Goal: Answer question/provide support

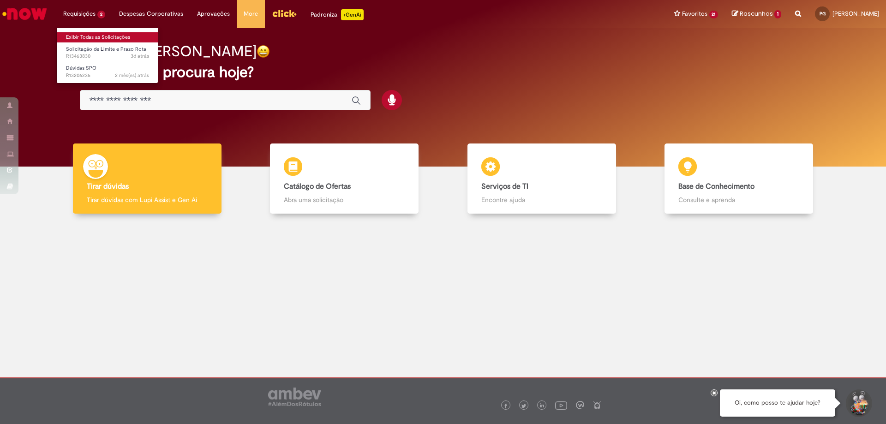
click at [82, 38] on link "Exibir Todas as Solicitações" at bounding box center [107, 37] width 101 height 10
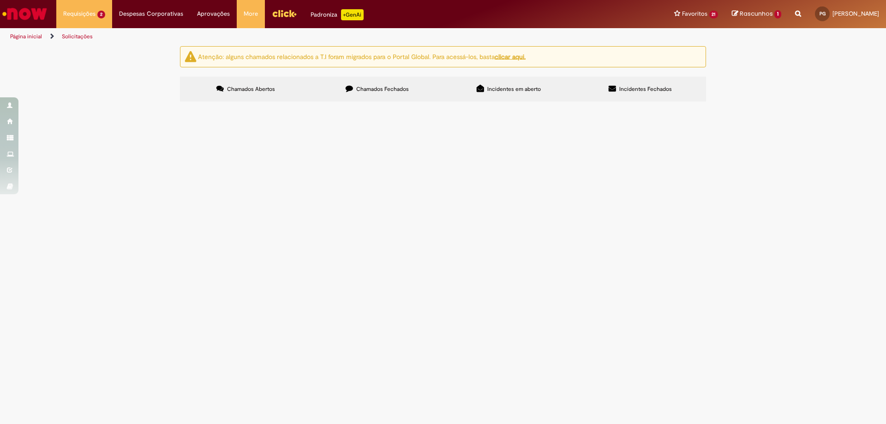
click at [0, 0] on span "LC Cliente 23827 - CDD Cabo" at bounding box center [0, 0] width 0 height 0
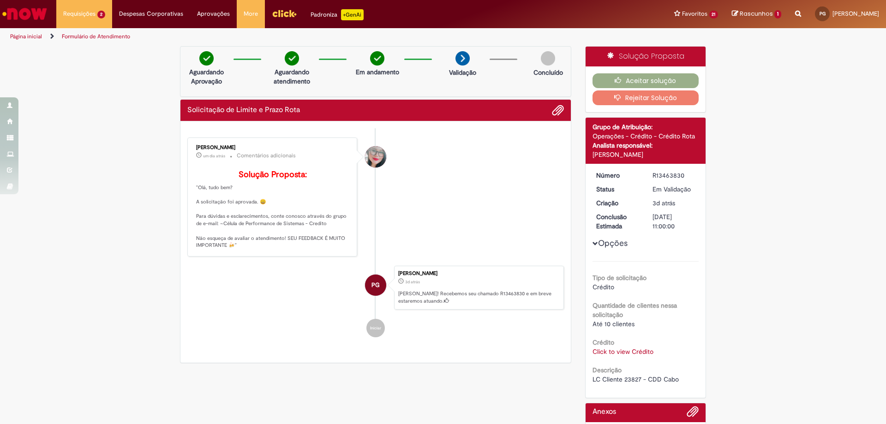
click at [812, 103] on div "Verificar Código de Barras Aguardando Aprovação Aguardando atendimento Em andam…" at bounding box center [443, 262] width 886 height 433
click at [644, 83] on button "Aceitar solução" at bounding box center [645, 80] width 107 height 15
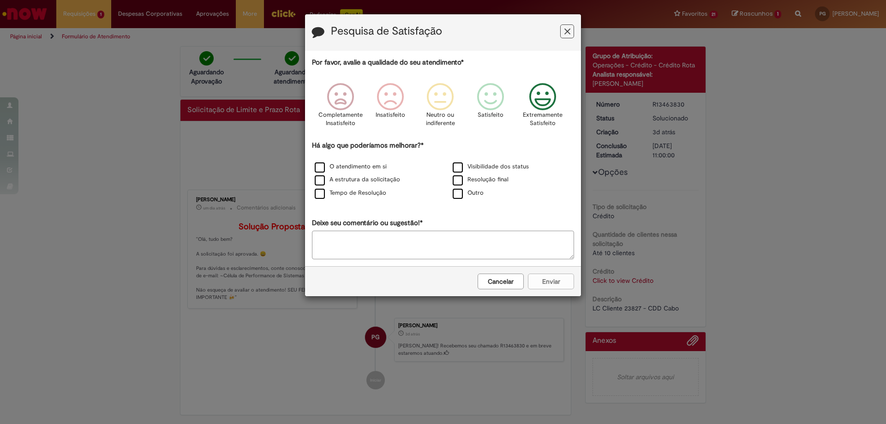
click at [538, 101] on icon "Feedback" at bounding box center [542, 97] width 35 height 28
click at [457, 182] on label "Resolução final" at bounding box center [481, 179] width 56 height 9
click at [553, 281] on button "Enviar" at bounding box center [551, 282] width 46 height 16
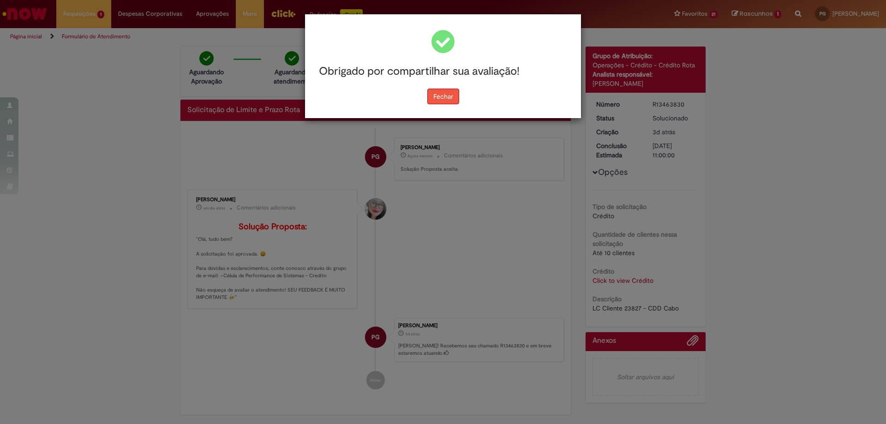
click at [444, 95] on button "Fechar" at bounding box center [443, 97] width 32 height 16
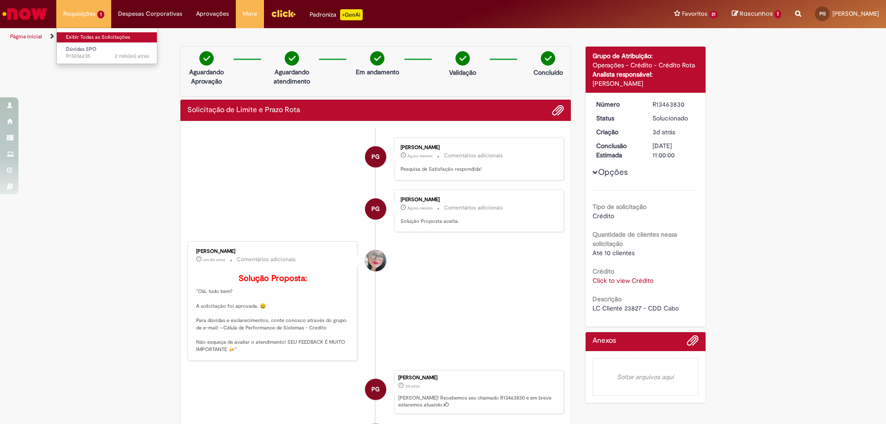
click at [81, 37] on link "Exibir Todas as Solicitações" at bounding box center [107, 37] width 101 height 10
